Goal: Information Seeking & Learning: Learn about a topic

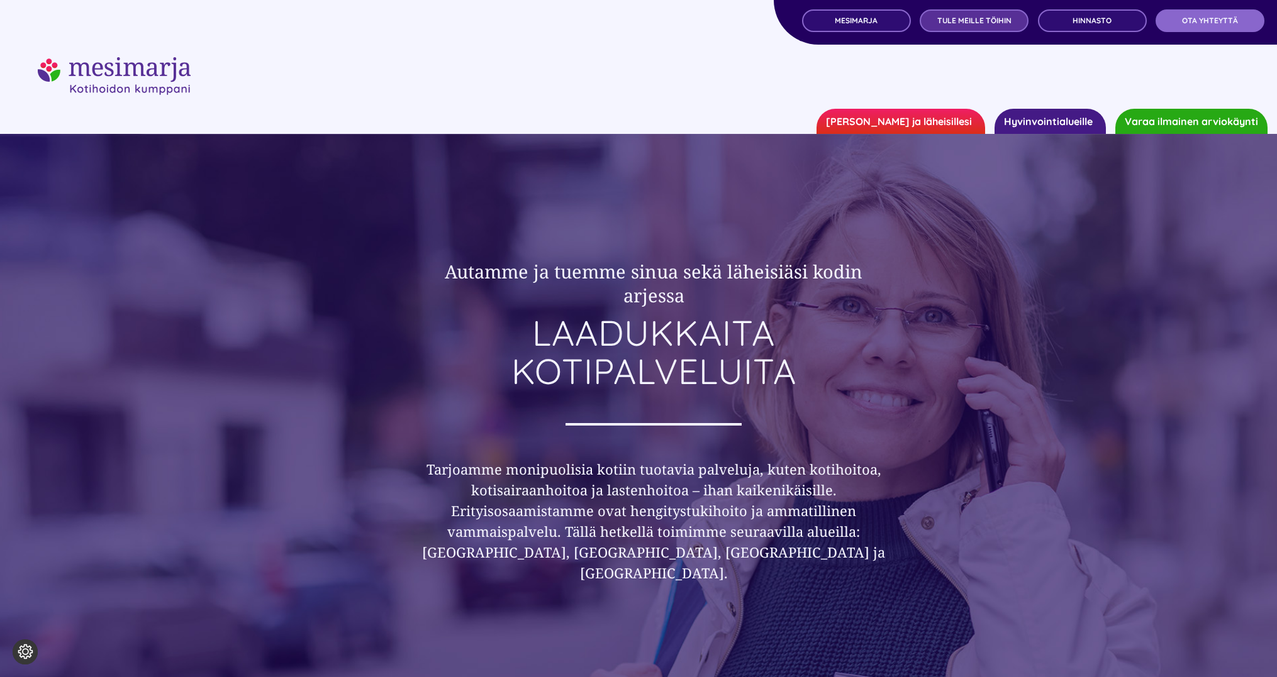
click at [993, 23] on span "TULE MEILLE TÖIHIN" at bounding box center [974, 20] width 74 height 9
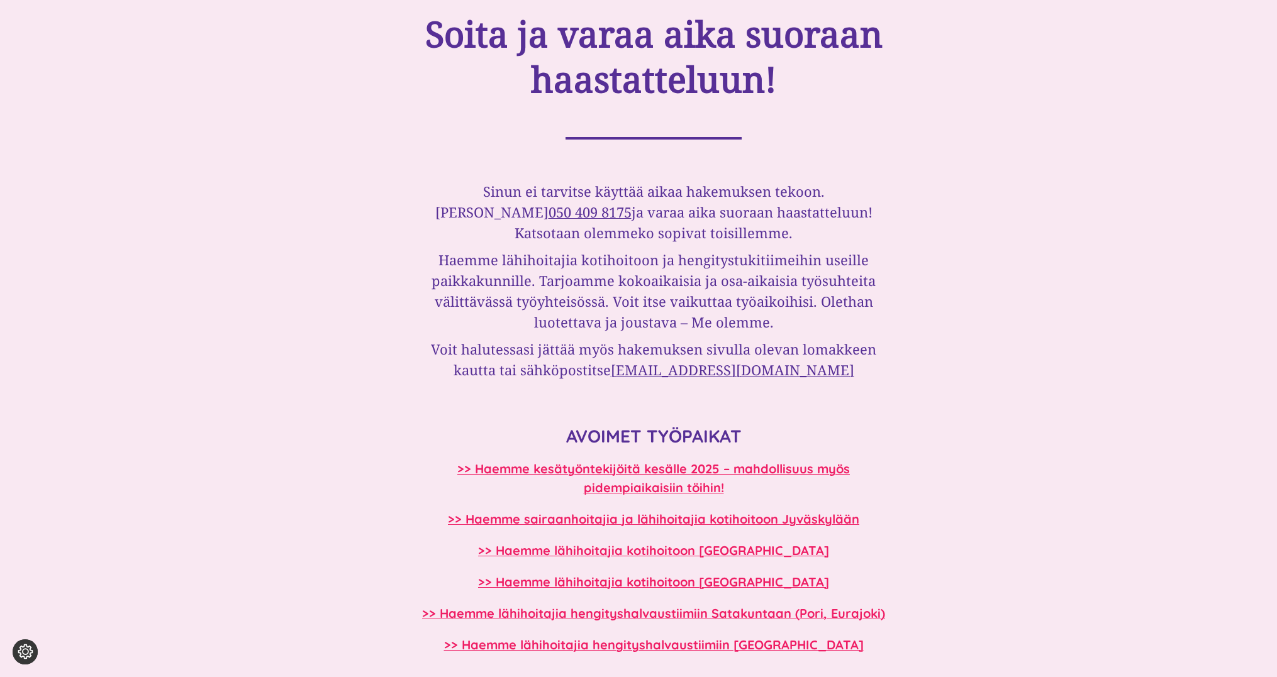
scroll to position [838, 0]
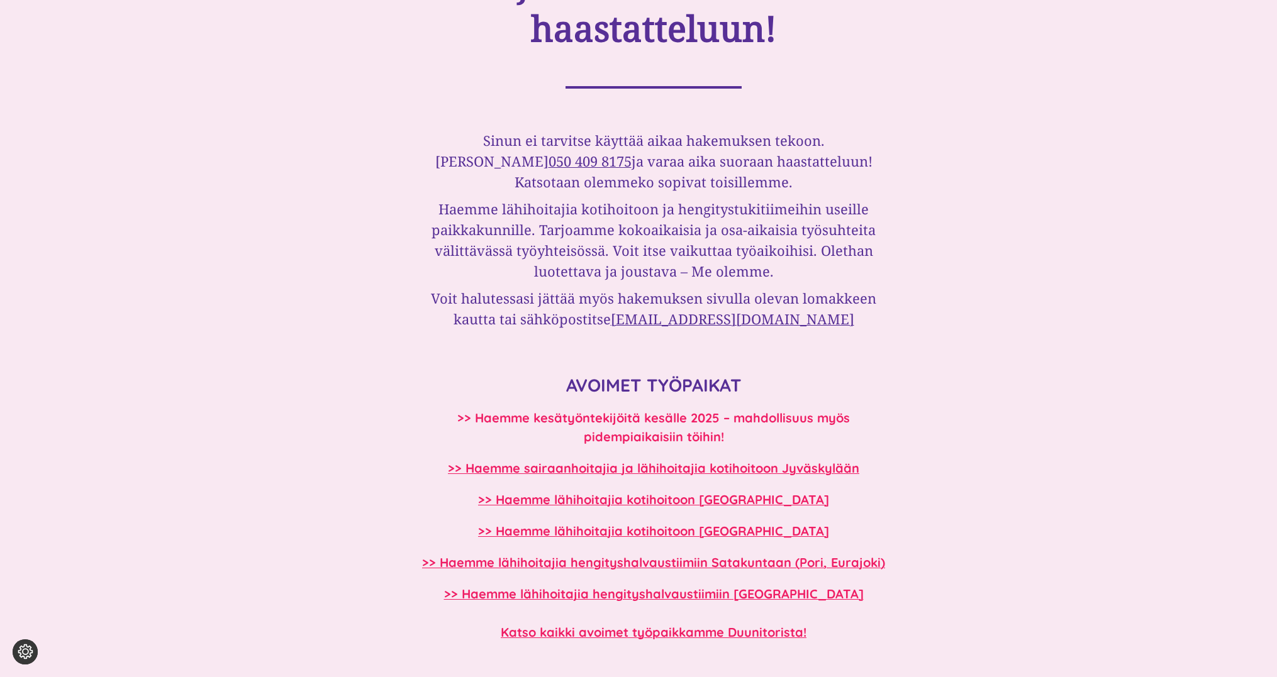
click at [677, 438] on b ">> Haemme kesätyöntekijöitä kesälle 2025 – mahdollisuus myös pidempiaikaisiin t…" at bounding box center [653, 427] width 392 height 35
